Goal: Information Seeking & Learning: Check status

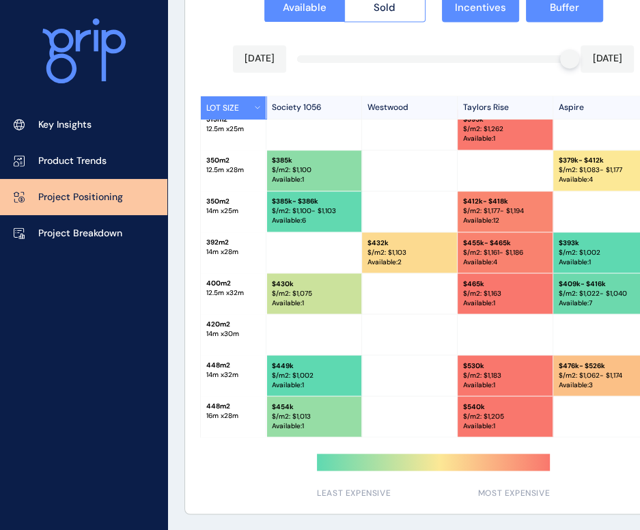
scroll to position [135, 0]
click at [370, 10] on button "Sold" at bounding box center [384, 7] width 81 height 29
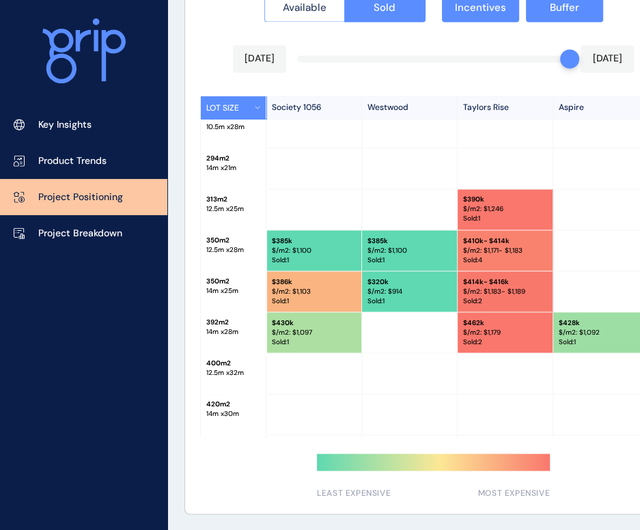
click at [317, 14] on button "Available" at bounding box center [304, 7] width 81 height 29
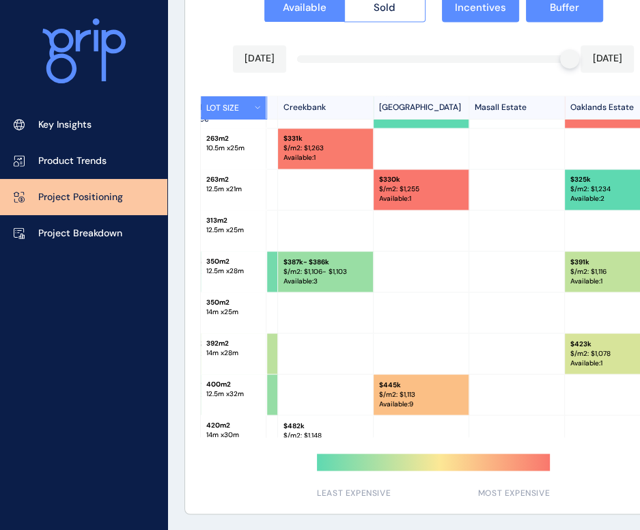
scroll to position [0, 658]
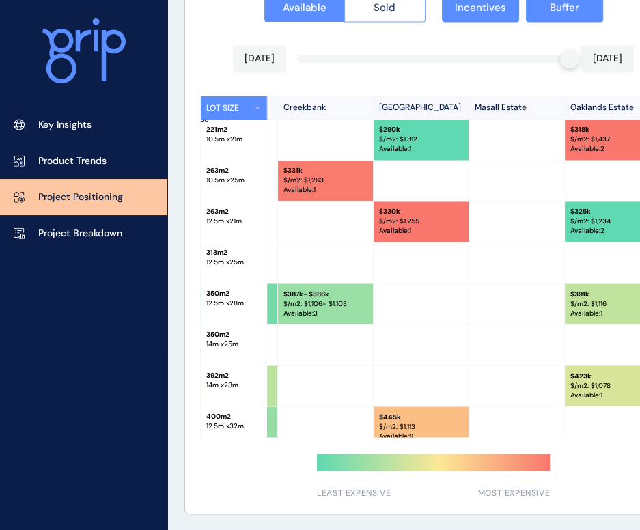
click at [394, 8] on span "Sold" at bounding box center [385, 8] width 22 height 14
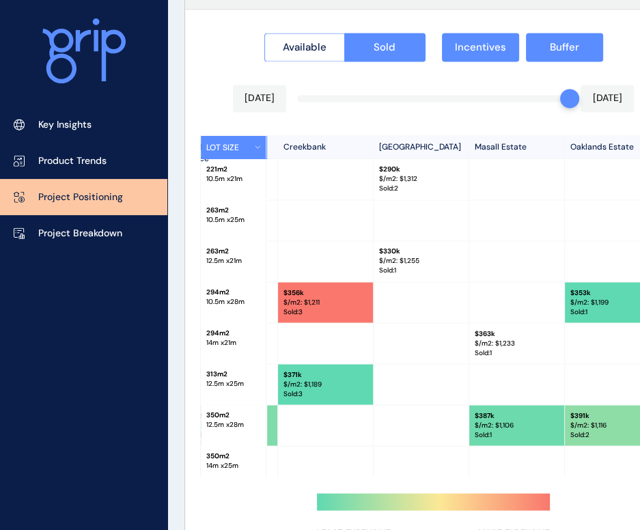
scroll to position [1323, 0]
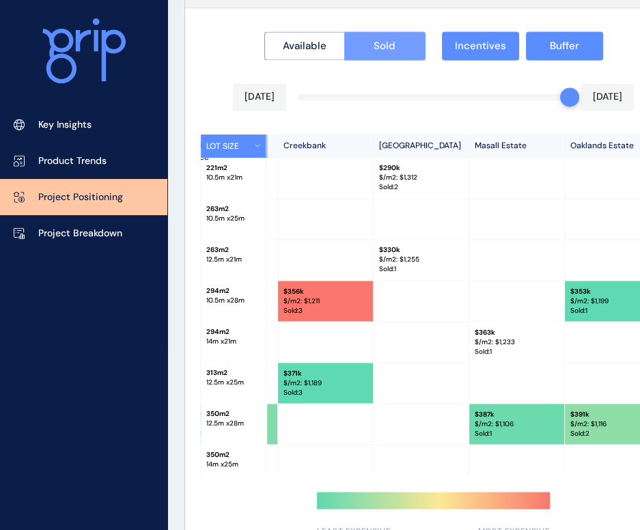
click at [377, 44] on span "Sold" at bounding box center [385, 46] width 22 height 14
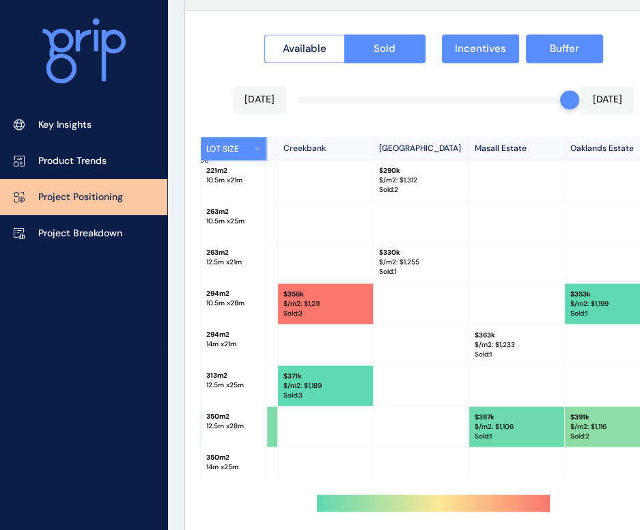
scroll to position [1345, 0]
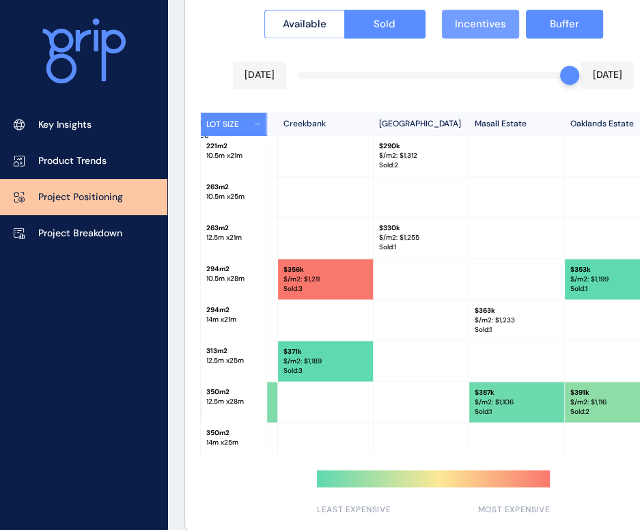
click at [497, 26] on span "Incentives" at bounding box center [480, 24] width 51 height 14
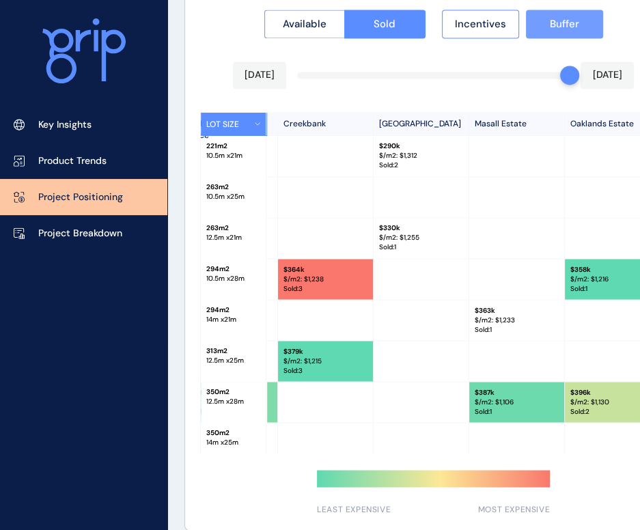
click at [581, 25] on button "Buffer" at bounding box center [564, 24] width 77 height 29
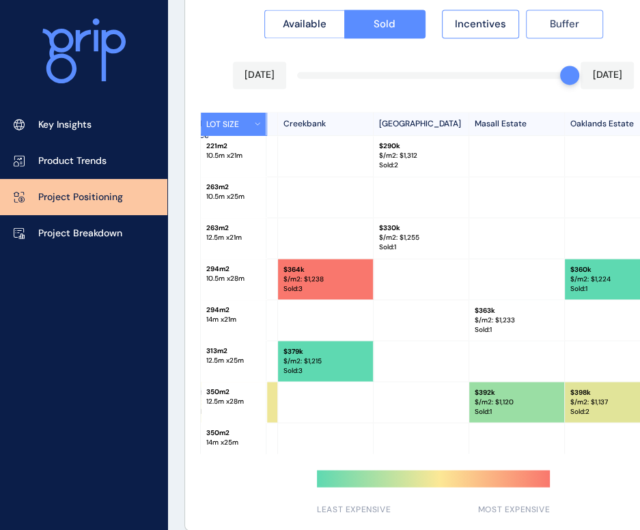
click at [577, 25] on span "Buffer" at bounding box center [564, 24] width 29 height 14
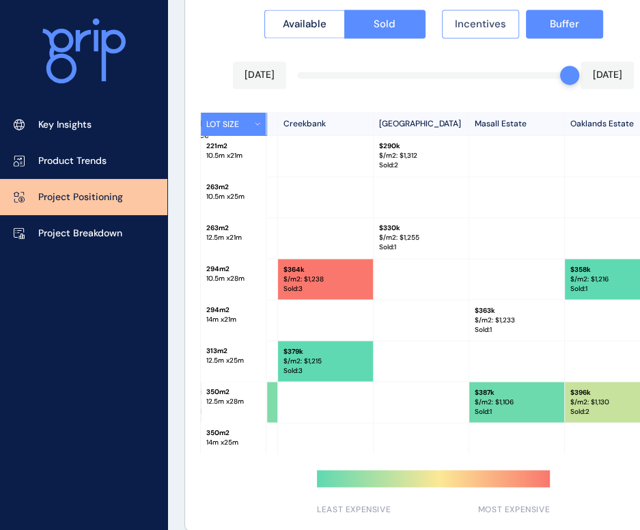
click at [505, 29] on span "Incentives" at bounding box center [480, 24] width 51 height 14
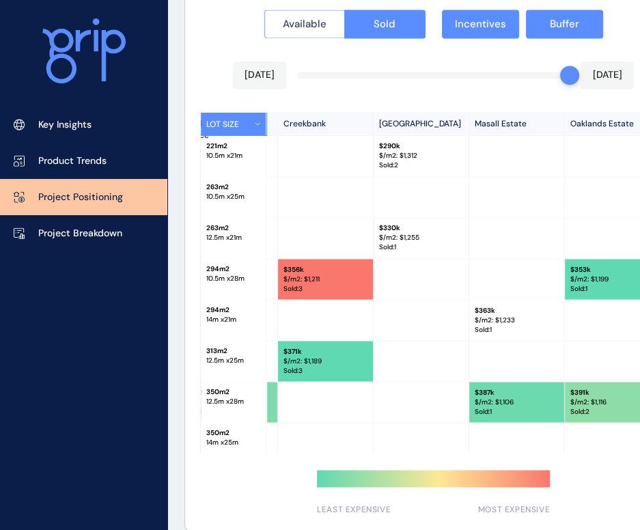
click at [314, 29] on span "Available" at bounding box center [305, 24] width 44 height 14
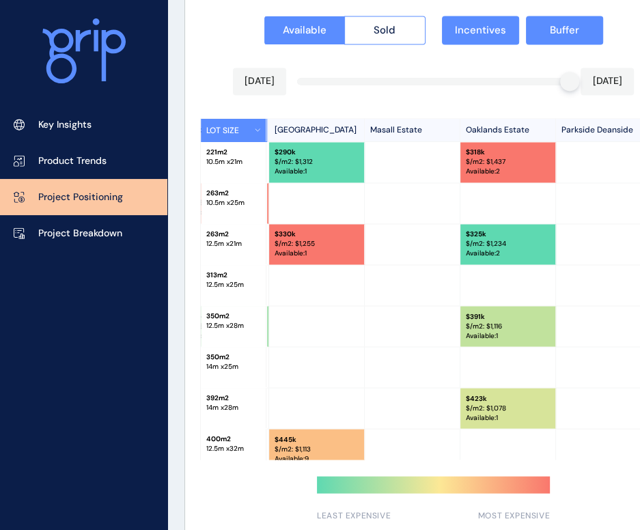
scroll to position [0, 760]
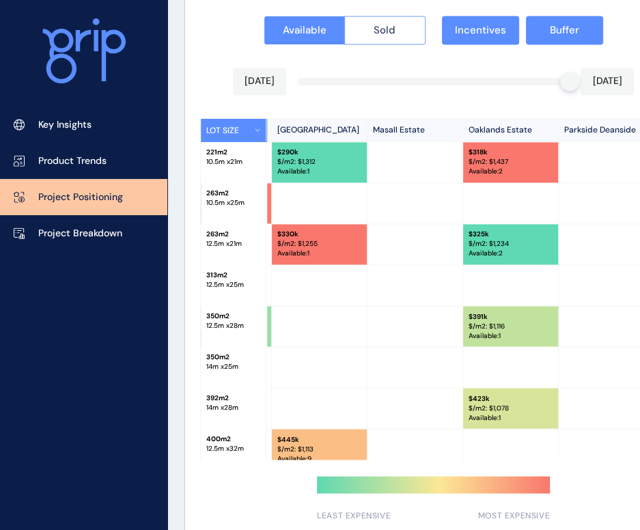
click at [387, 38] on button "Sold" at bounding box center [384, 30] width 81 height 29
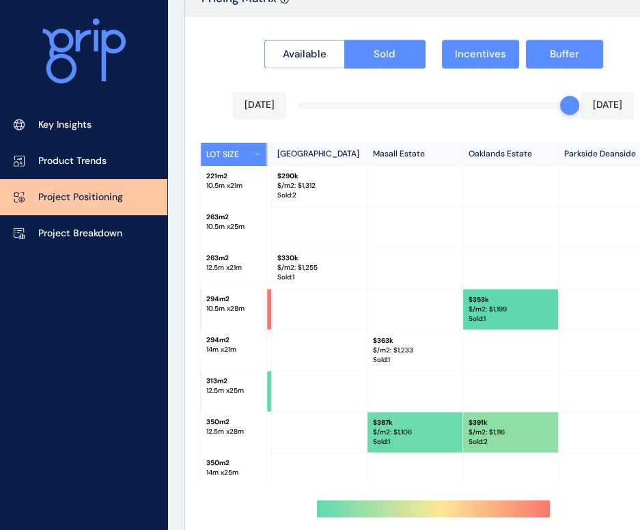
scroll to position [1315, 0]
click at [370, 55] on button "Sold" at bounding box center [384, 54] width 81 height 29
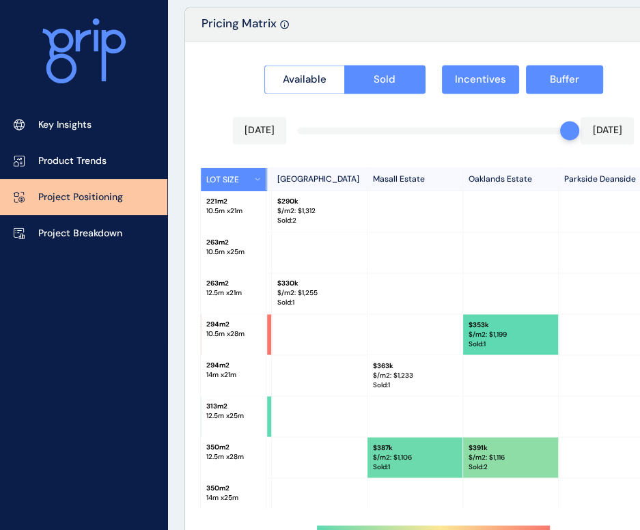
scroll to position [1291, 0]
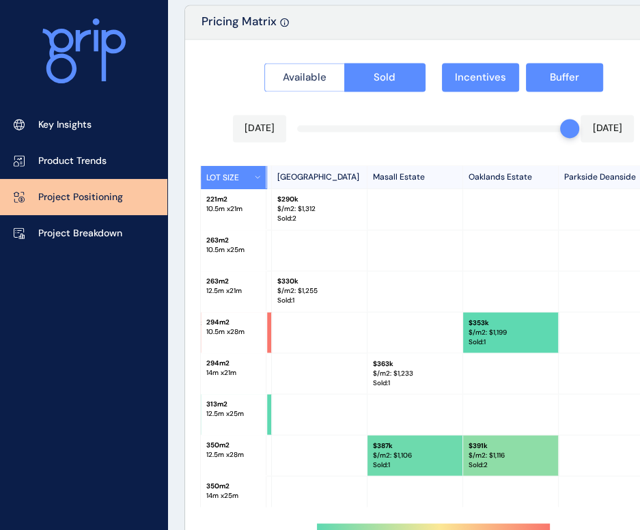
click at [311, 75] on span "Available" at bounding box center [305, 77] width 44 height 14
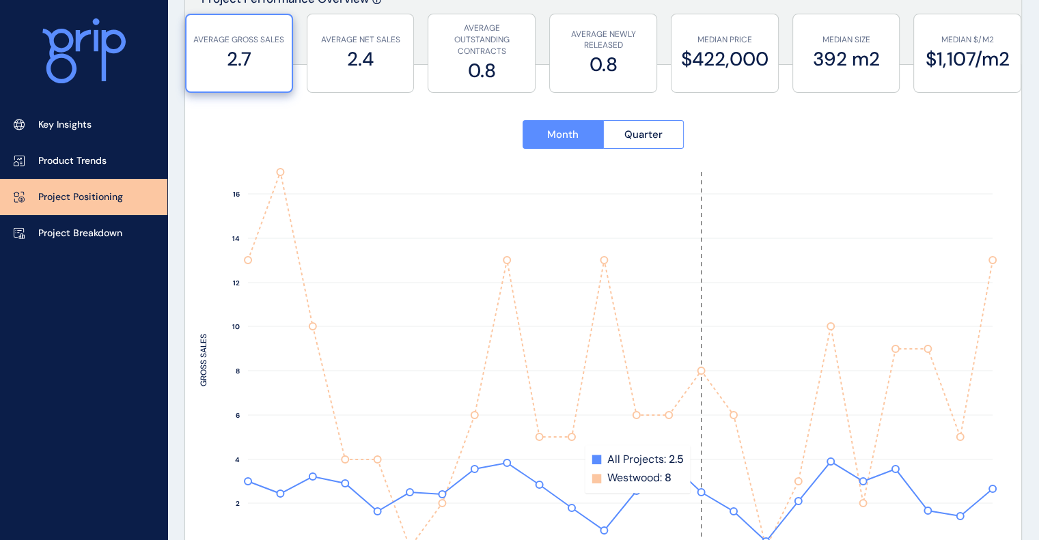
scroll to position [0, 0]
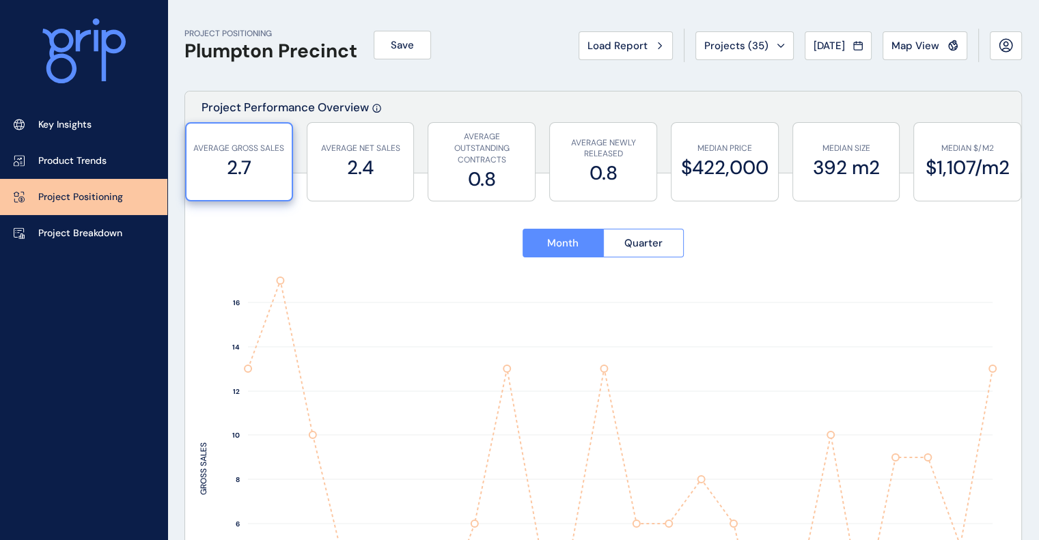
click at [737, 68] on div "PROJECT POSITIONING Plumpton Precinct Save Load Report Projects ( 35 ) [DATE] 2…" at bounding box center [603, 45] width 838 height 91
click at [739, 64] on div "PROJECT POSITIONING Plumpton Precinct Save Load Report Projects ( 35 ) [DATE] 2…" at bounding box center [603, 45] width 838 height 91
click at [740, 57] on button "Projects ( 35 )" at bounding box center [745, 45] width 98 height 29
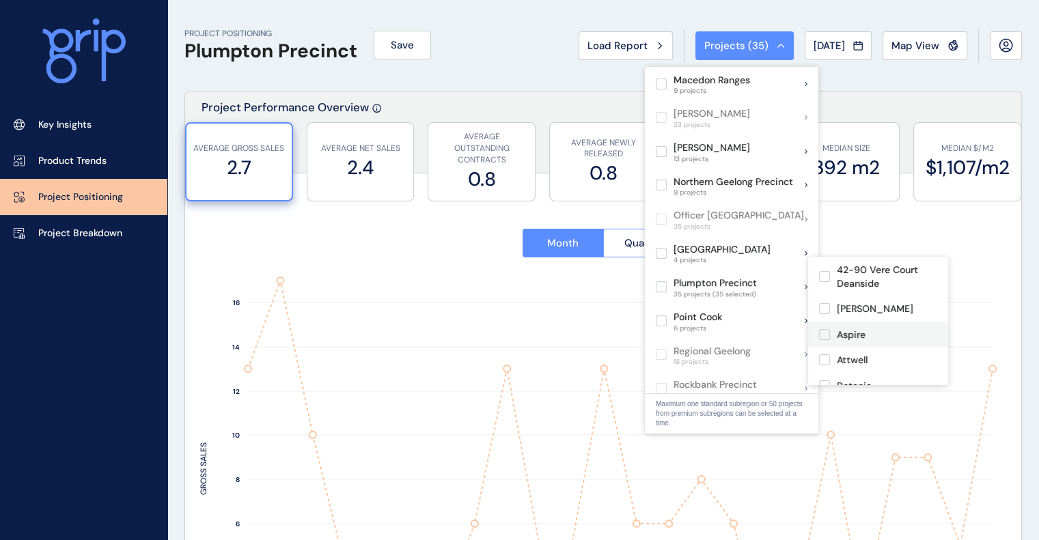
scroll to position [66, 0]
click at [1018, 253] on div "**********" at bounding box center [603, 465] width 836 height 549
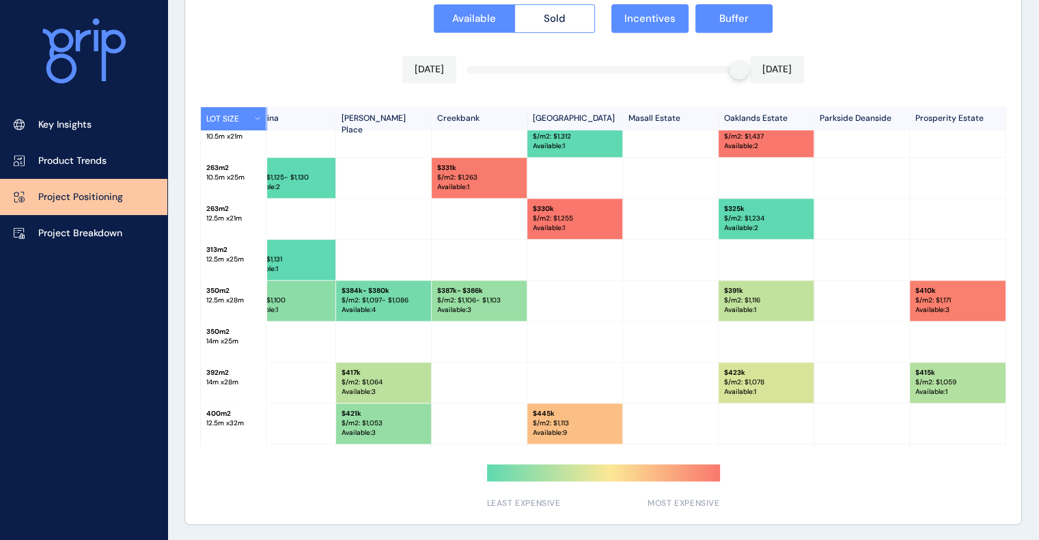
scroll to position [0, 508]
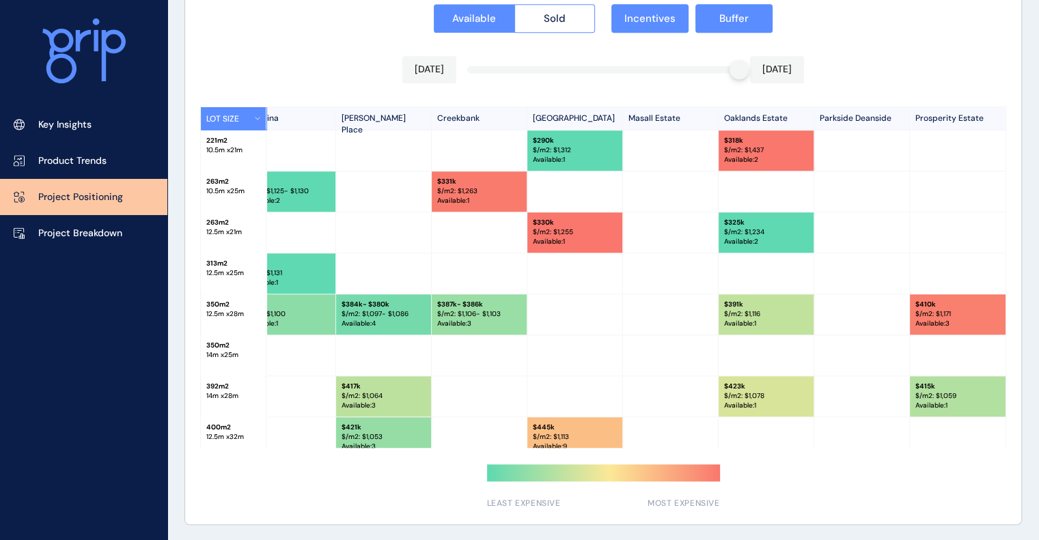
drag, startPoint x: 728, startPoint y: 68, endPoint x: 684, endPoint y: 69, distance: 44.4
click at [684, 69] on div at bounding box center [603, 69] width 272 height 7
click at [505, 22] on button "Available" at bounding box center [474, 18] width 81 height 29
click at [574, 21] on button "Sold" at bounding box center [555, 18] width 81 height 29
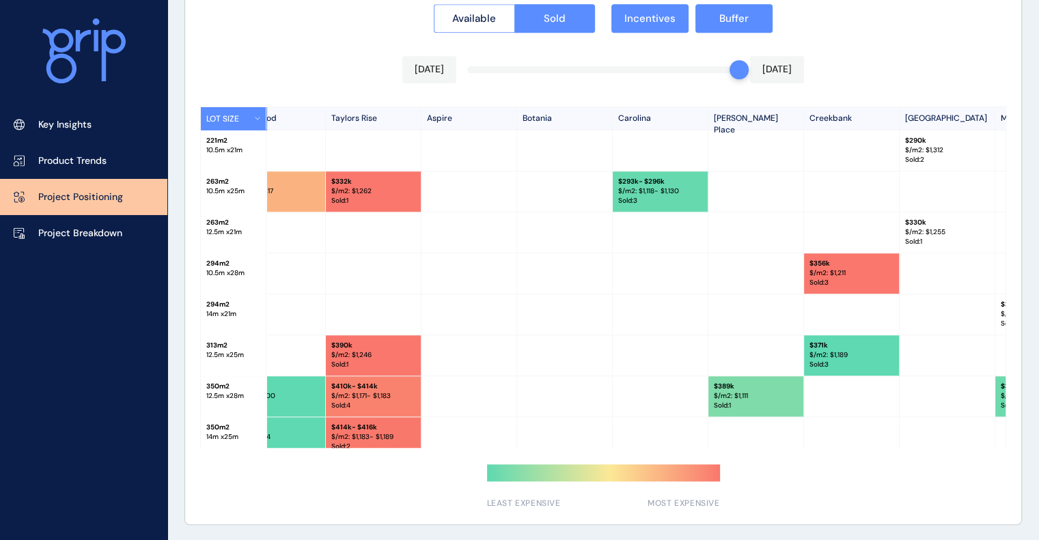
scroll to position [0, 0]
